Goal: Transaction & Acquisition: Purchase product/service

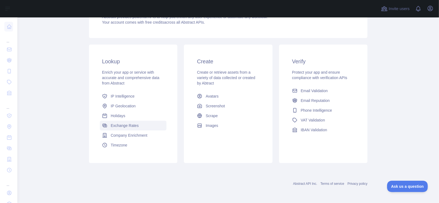
scroll to position [93, 0]
click at [122, 106] on span "IP Geolocation" at bounding box center [123, 105] width 25 height 5
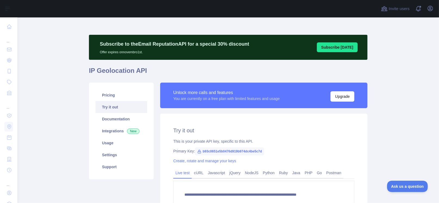
type textarea "**********"
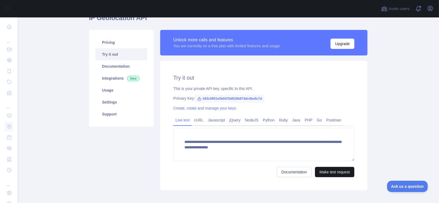
scroll to position [5, 0]
click at [329, 173] on button "Make test request" at bounding box center [334, 172] width 39 height 10
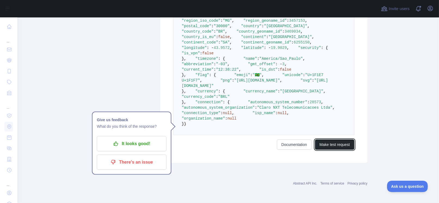
scroll to position [325, 0]
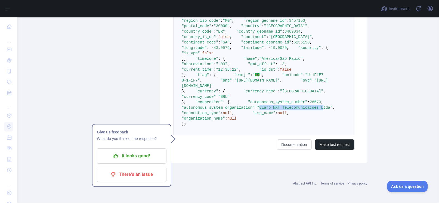
drag, startPoint x: 270, startPoint y: 112, endPoint x: 328, endPoint y: 114, distance: 58.5
click at [328, 110] on span ""Claro NXT Telecomunicacoes Ltda"" at bounding box center [294, 108] width 75 height 4
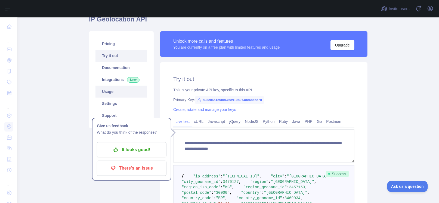
scroll to position [54, 0]
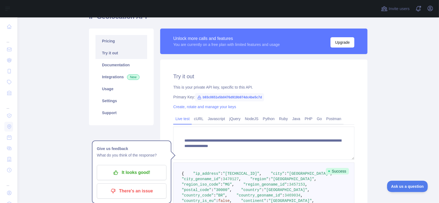
click at [114, 42] on link "Pricing" at bounding box center [122, 41] width 52 height 12
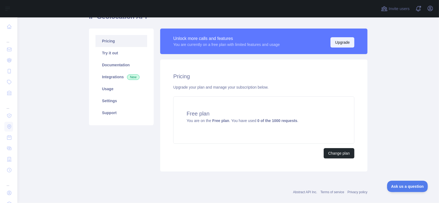
click at [338, 46] on button "Upgrade" at bounding box center [343, 42] width 24 height 10
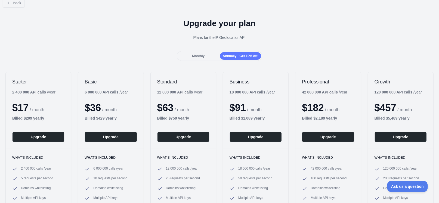
scroll to position [27, 0]
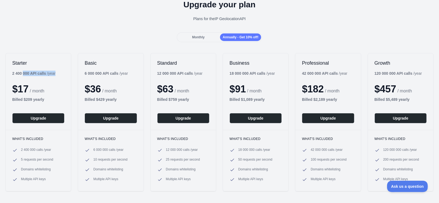
drag, startPoint x: 11, startPoint y: 73, endPoint x: 23, endPoint y: 73, distance: 11.4
click at [23, 73] on div "Starter 2 400 000 API calls / year $ 17 / month Billed $ 209 yearly Upgrade" at bounding box center [38, 91] width 65 height 77
click at [31, 72] on b "2 400 000 API calls" at bounding box center [29, 73] width 34 height 4
drag, startPoint x: 20, startPoint y: 159, endPoint x: 57, endPoint y: 159, distance: 37.3
click at [57, 159] on li "5 requests per second" at bounding box center [38, 160] width 52 height 5
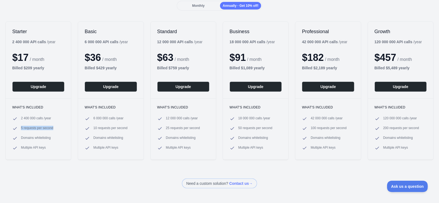
scroll to position [54, 0]
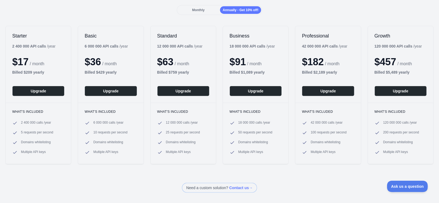
click at [102, 183] on div "Need a custom solution? Contact us →" at bounding box center [219, 188] width 439 height 10
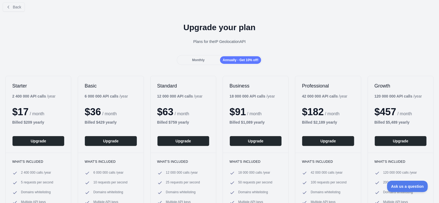
scroll to position [0, 0]
